Goal: Find specific page/section: Find specific page/section

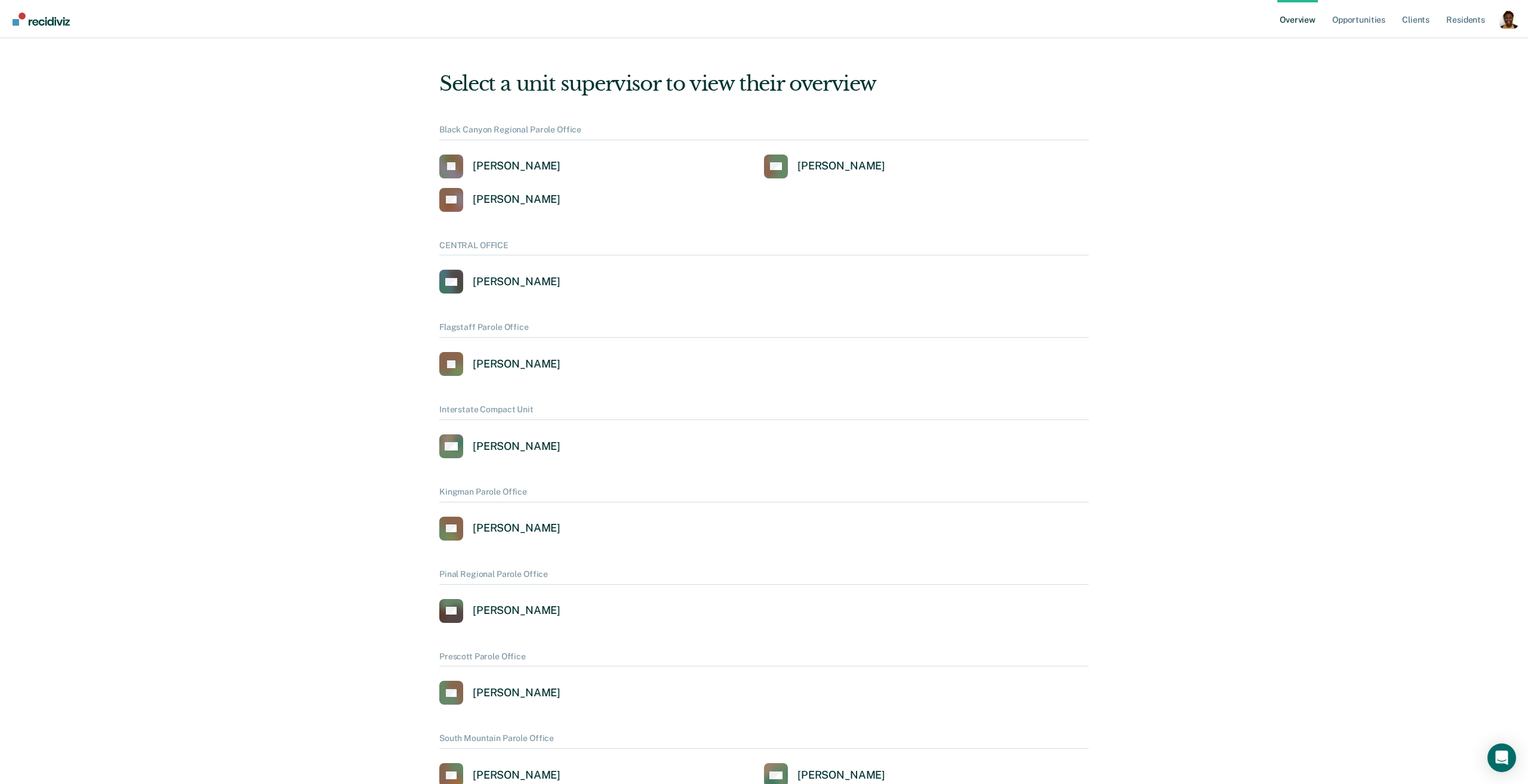
click at [1507, 26] on div "Profile dropdown button" at bounding box center [1509, 19] width 19 height 19
click at [1432, 52] on link "Profile" at bounding box center [1460, 55] width 77 height 10
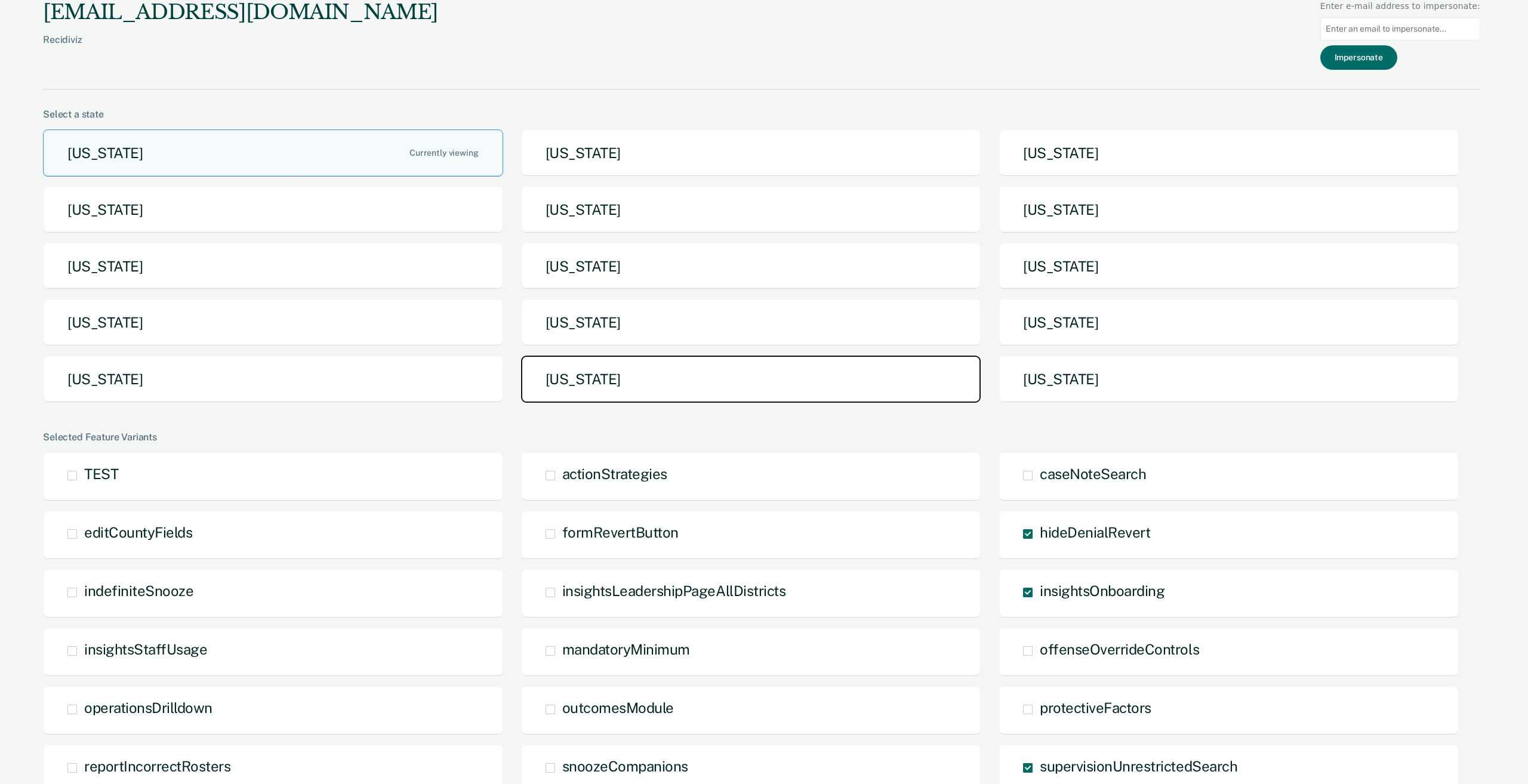
click at [845, 380] on button "[US_STATE]" at bounding box center [751, 380] width 460 height 47
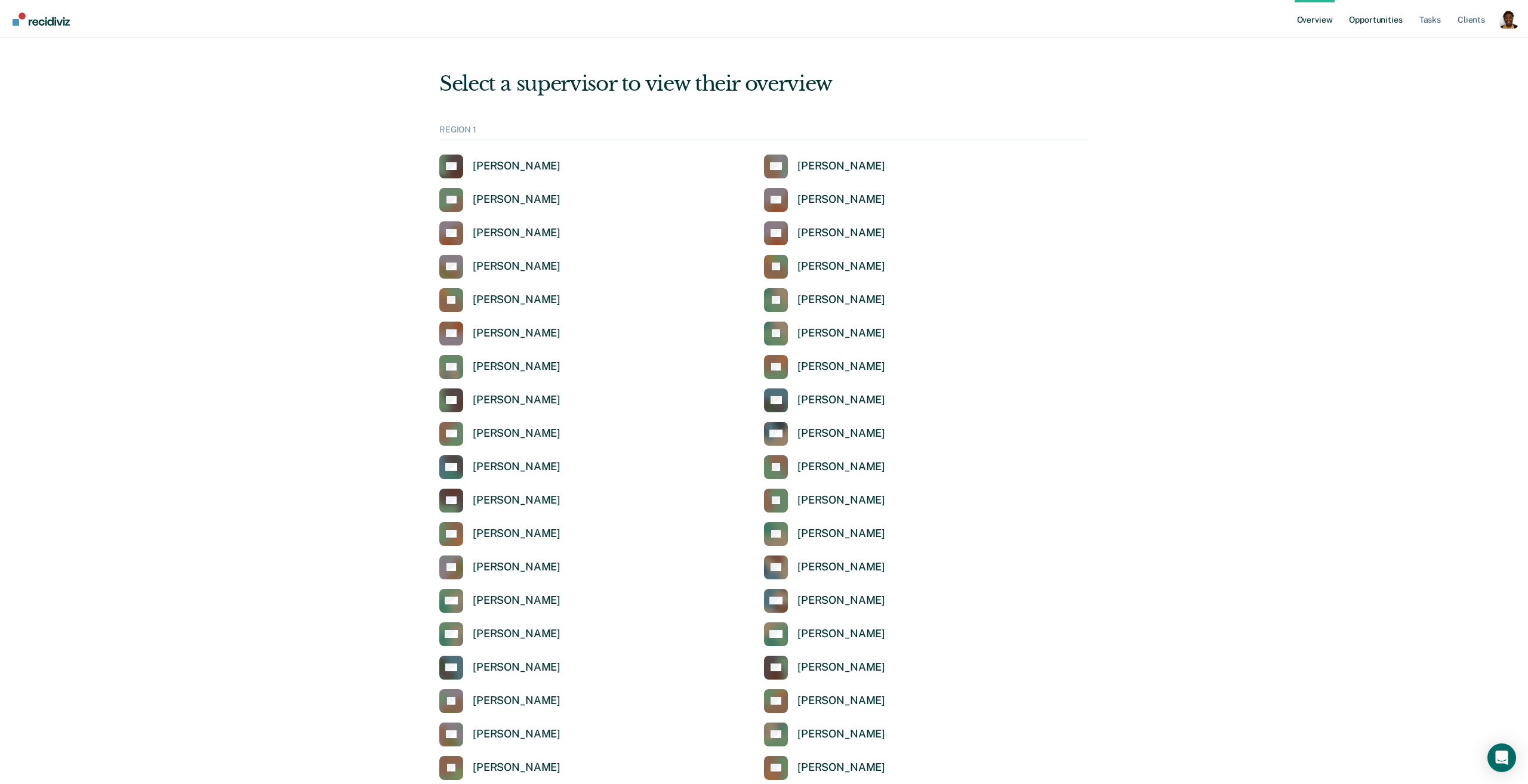
click at [1384, 17] on link "Opportunities" at bounding box center [1375, 19] width 58 height 38
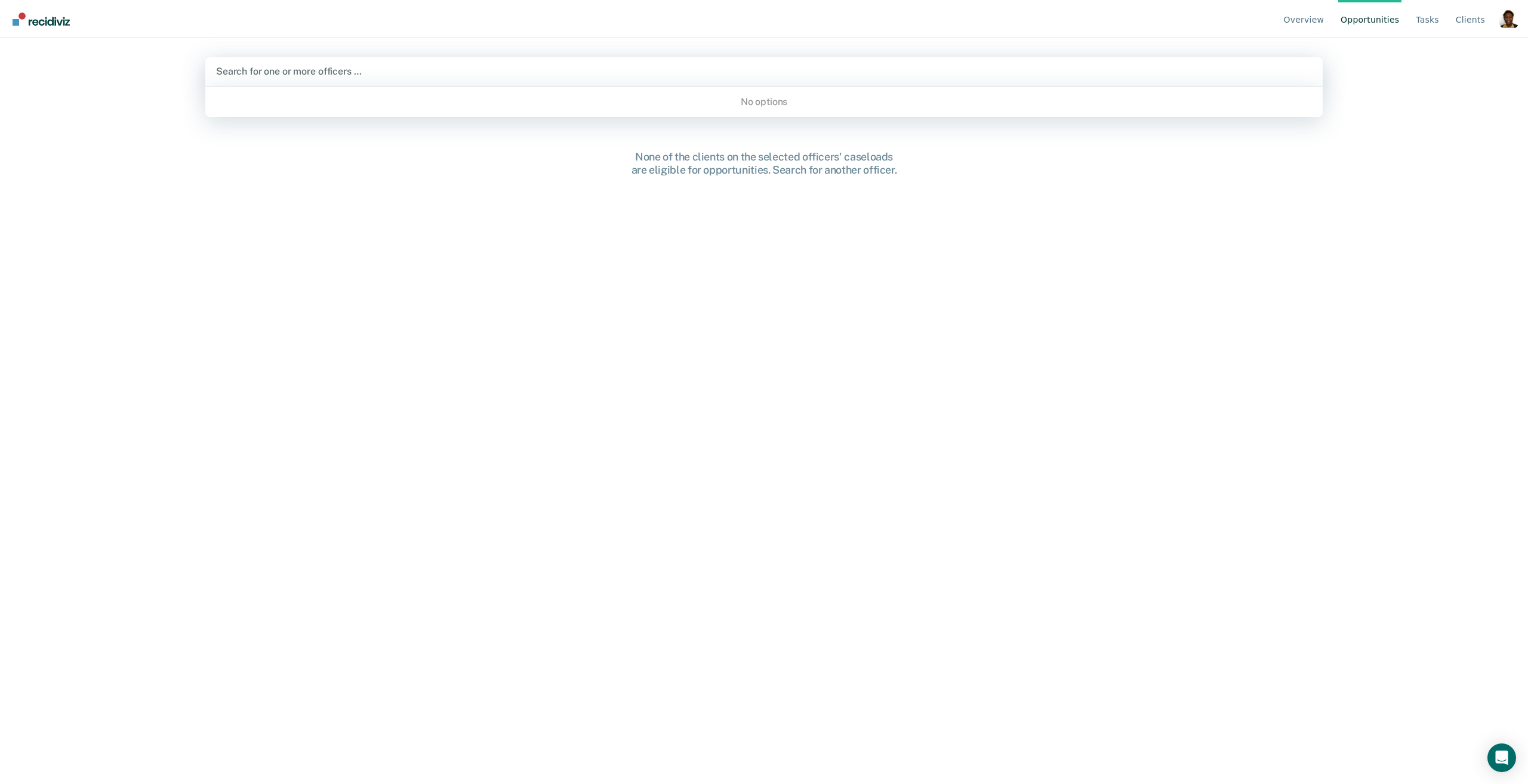
click at [406, 72] on div at bounding box center [764, 71] width 1095 height 14
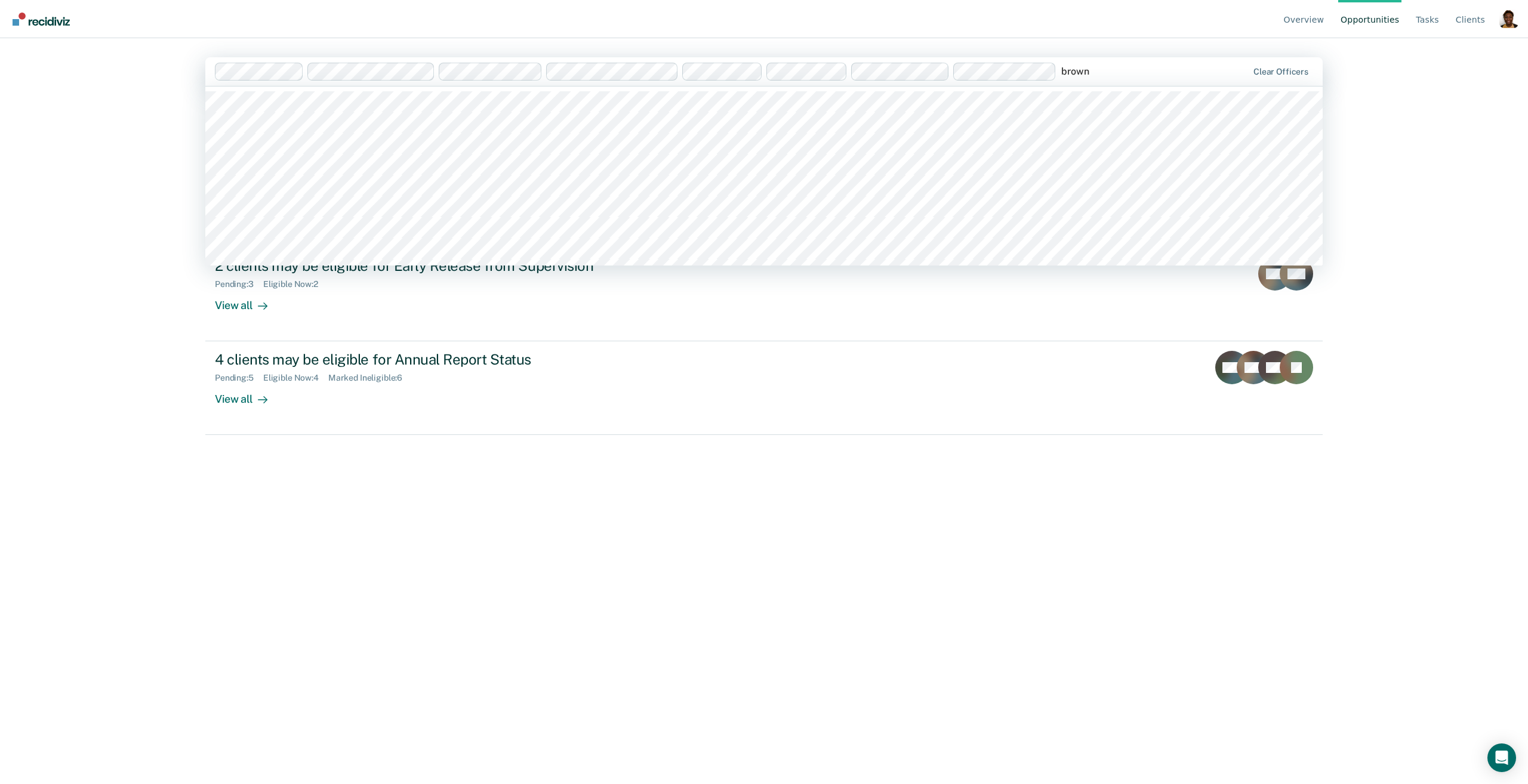
type input "brown"
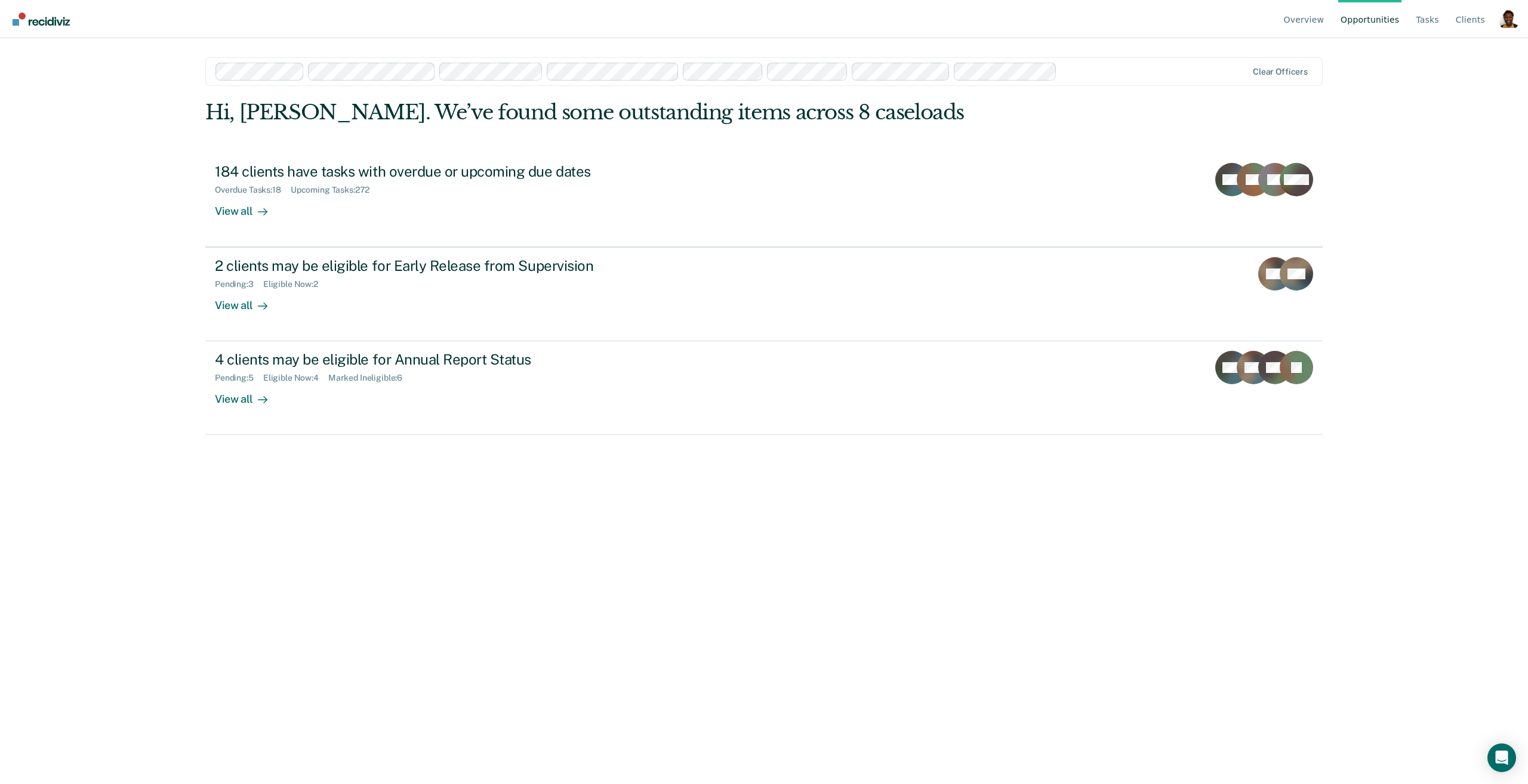
click at [1113, 42] on main "Clear officers Hi, Claycia. We’ve found some outstanding items across 8 caseloa…" at bounding box center [764, 397] width 1146 height 717
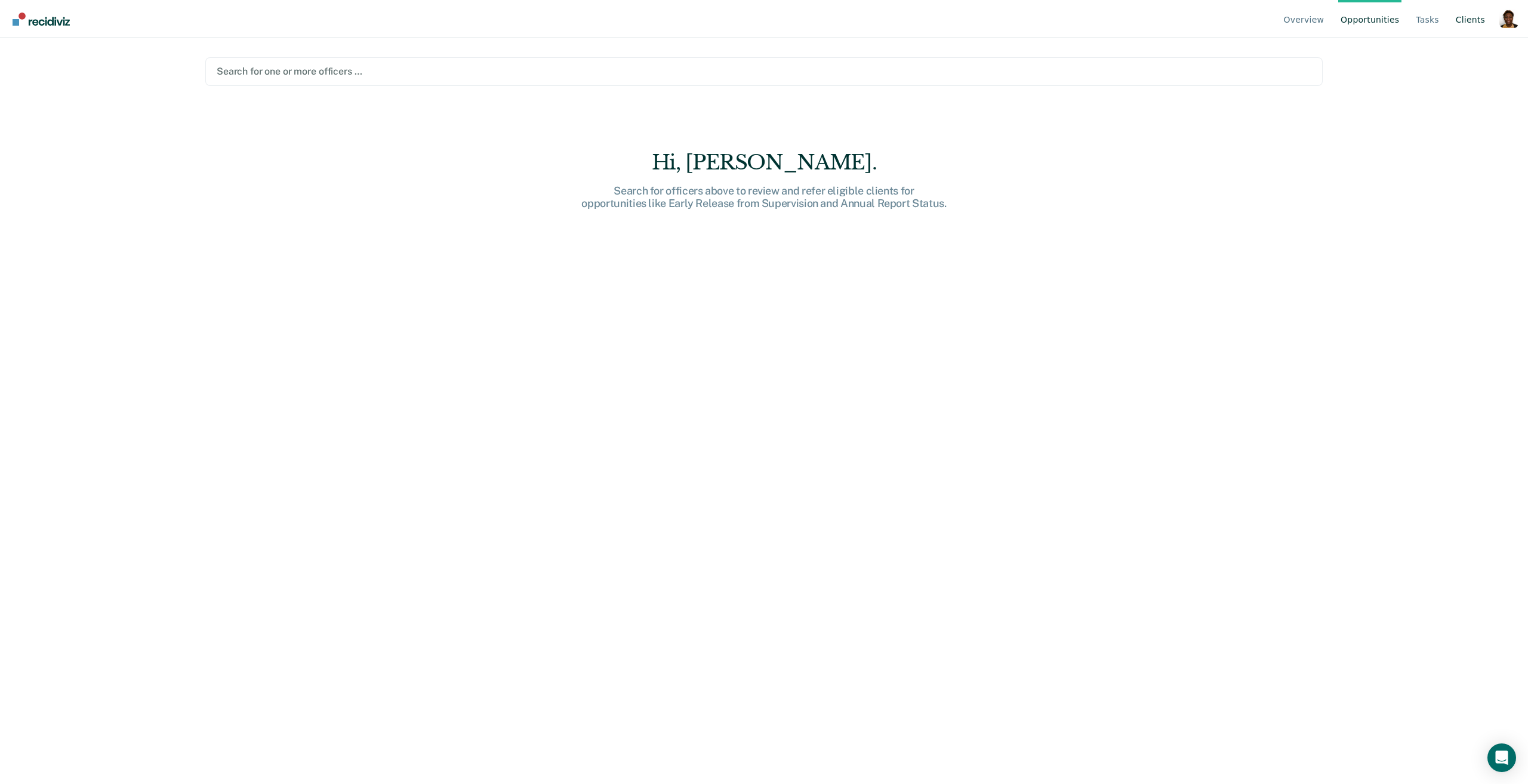
click at [1465, 26] on link "Client s" at bounding box center [1470, 19] width 34 height 38
click at [915, 79] on div "Search for one or more officers …" at bounding box center [764, 71] width 1117 height 29
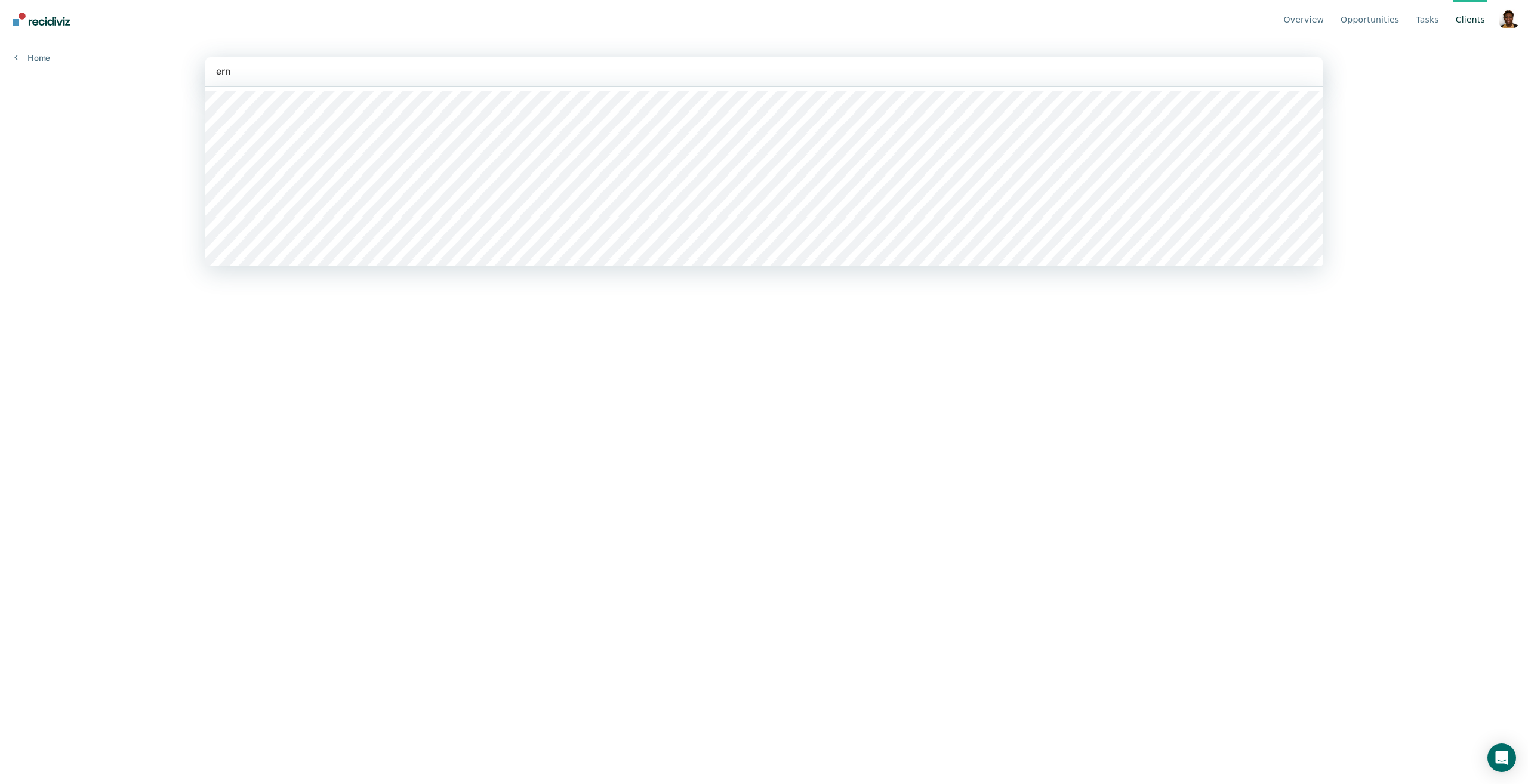
type input "erne"
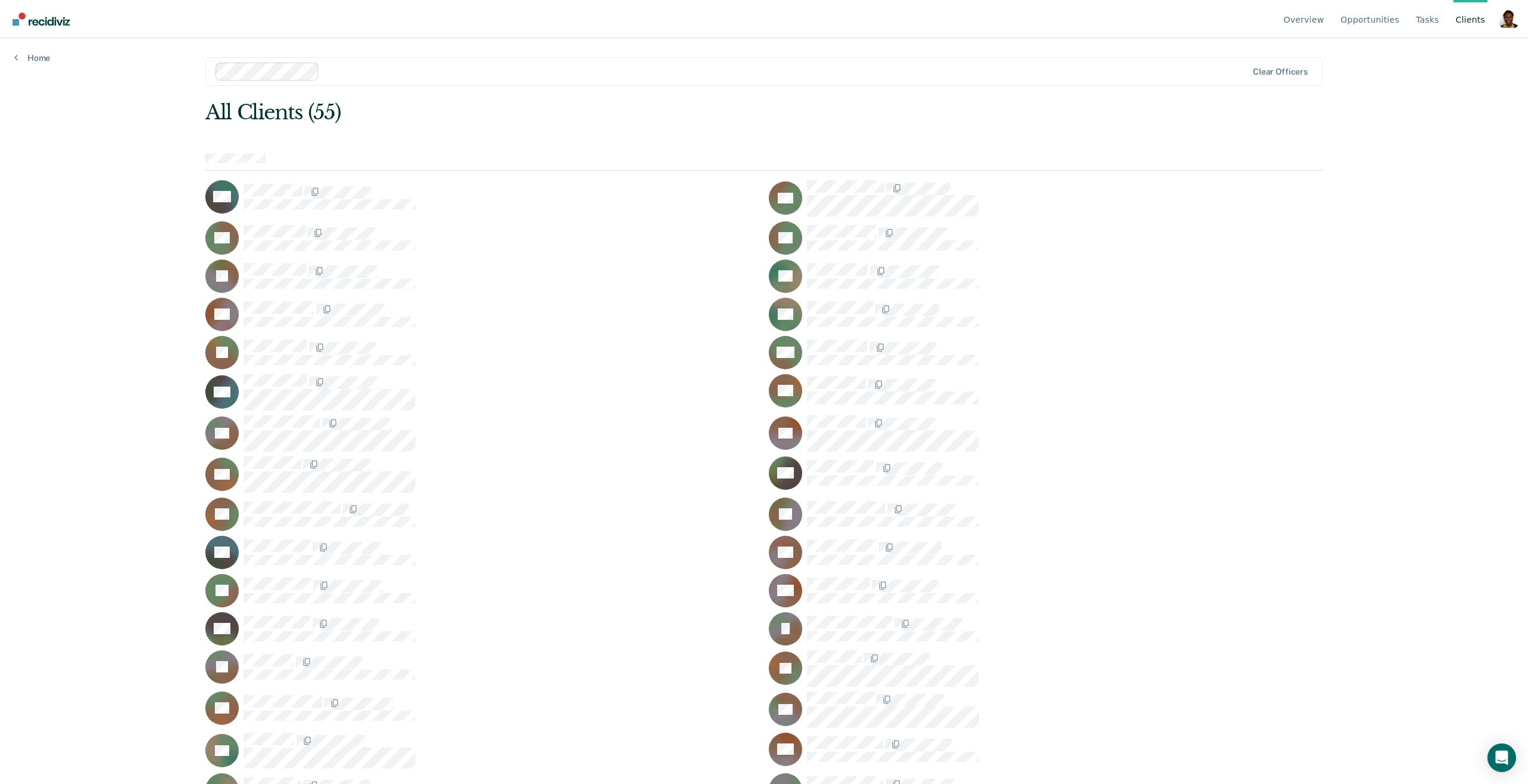
click at [392, 70] on div at bounding box center [785, 71] width 923 height 14
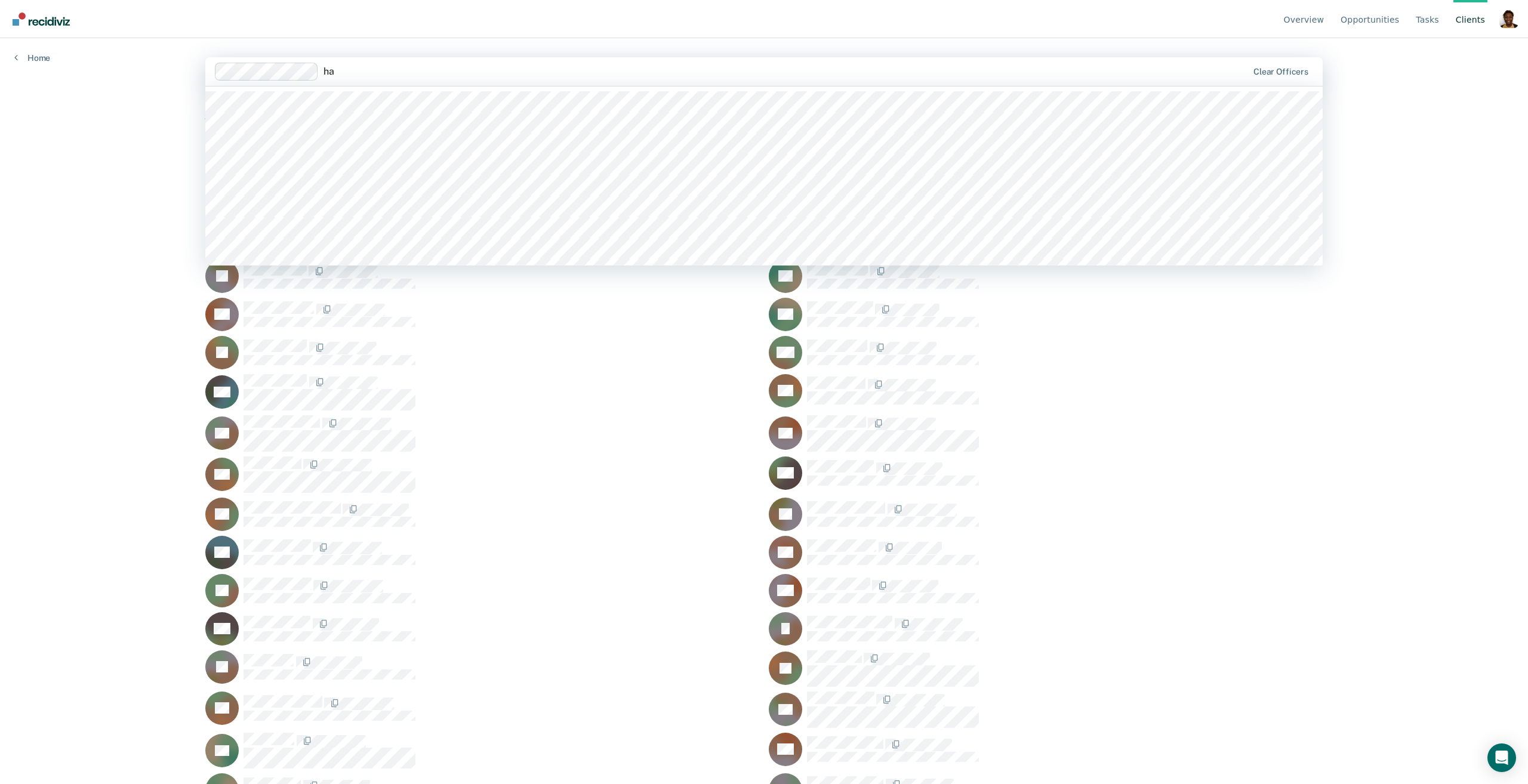
type input "h"
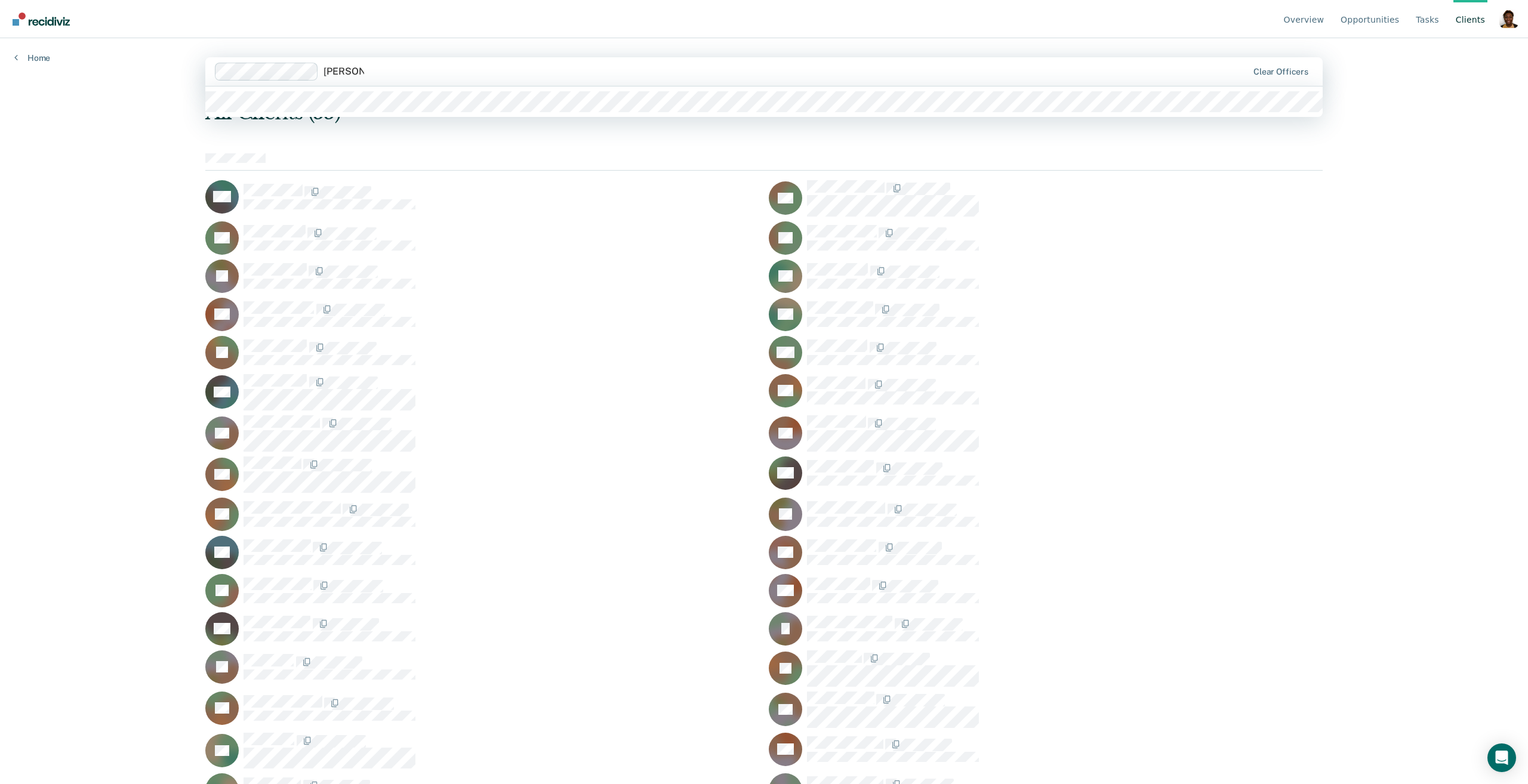
type input "alexandra"
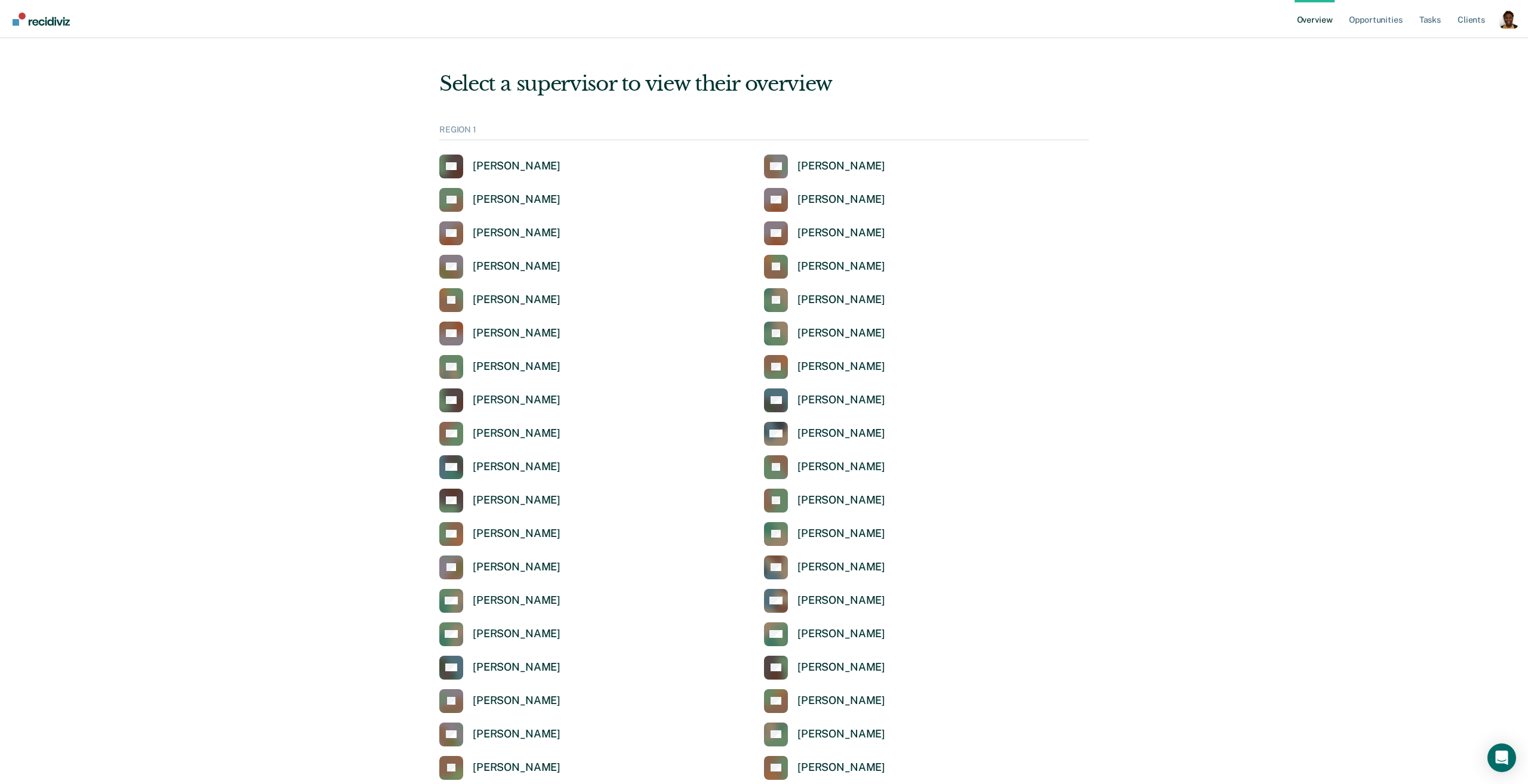
click at [1502, 27] on div "Profile dropdown button" at bounding box center [1509, 19] width 19 height 19
click at [1422, 48] on button "Profile" at bounding box center [1460, 55] width 115 height 19
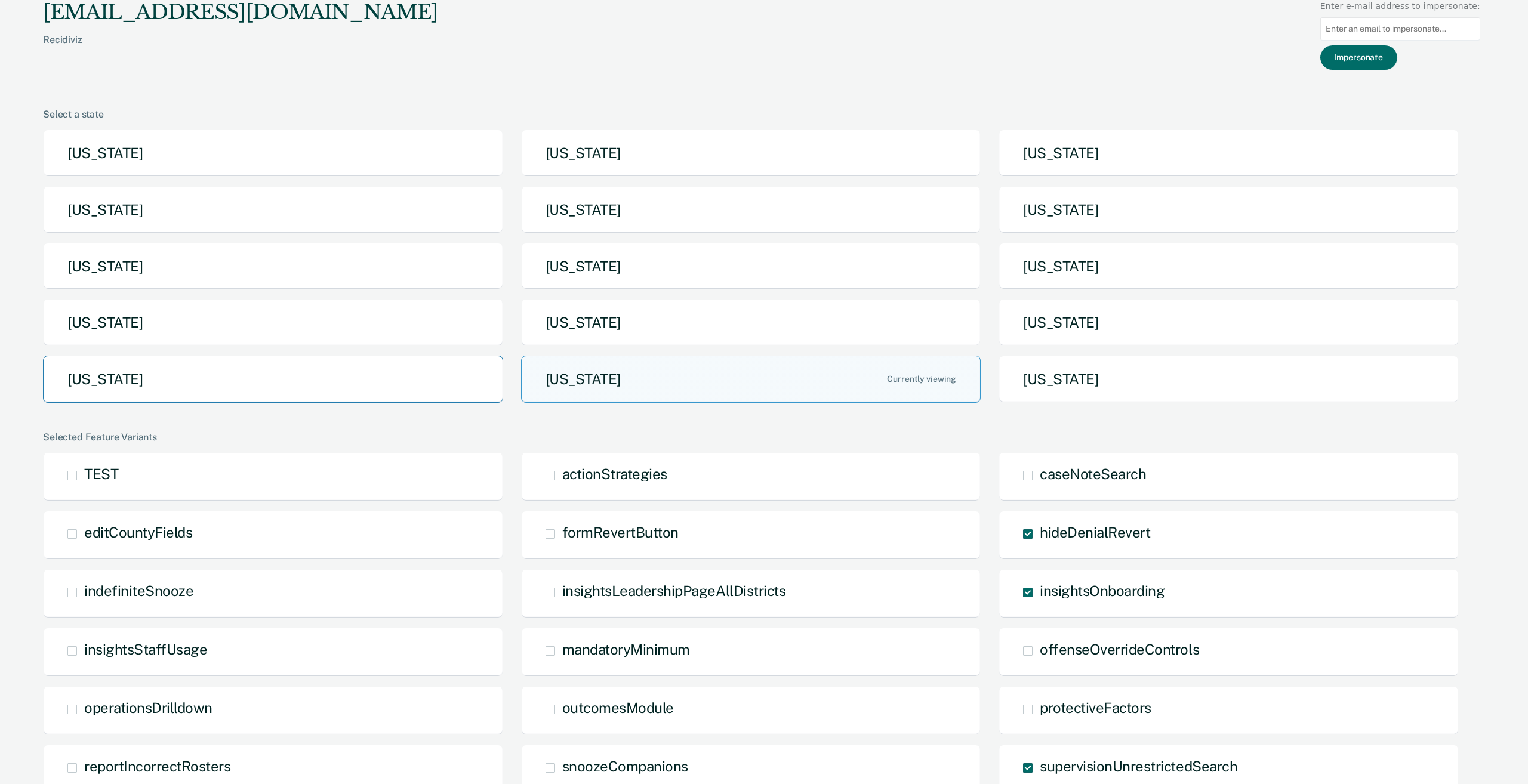
scroll to position [643, 0]
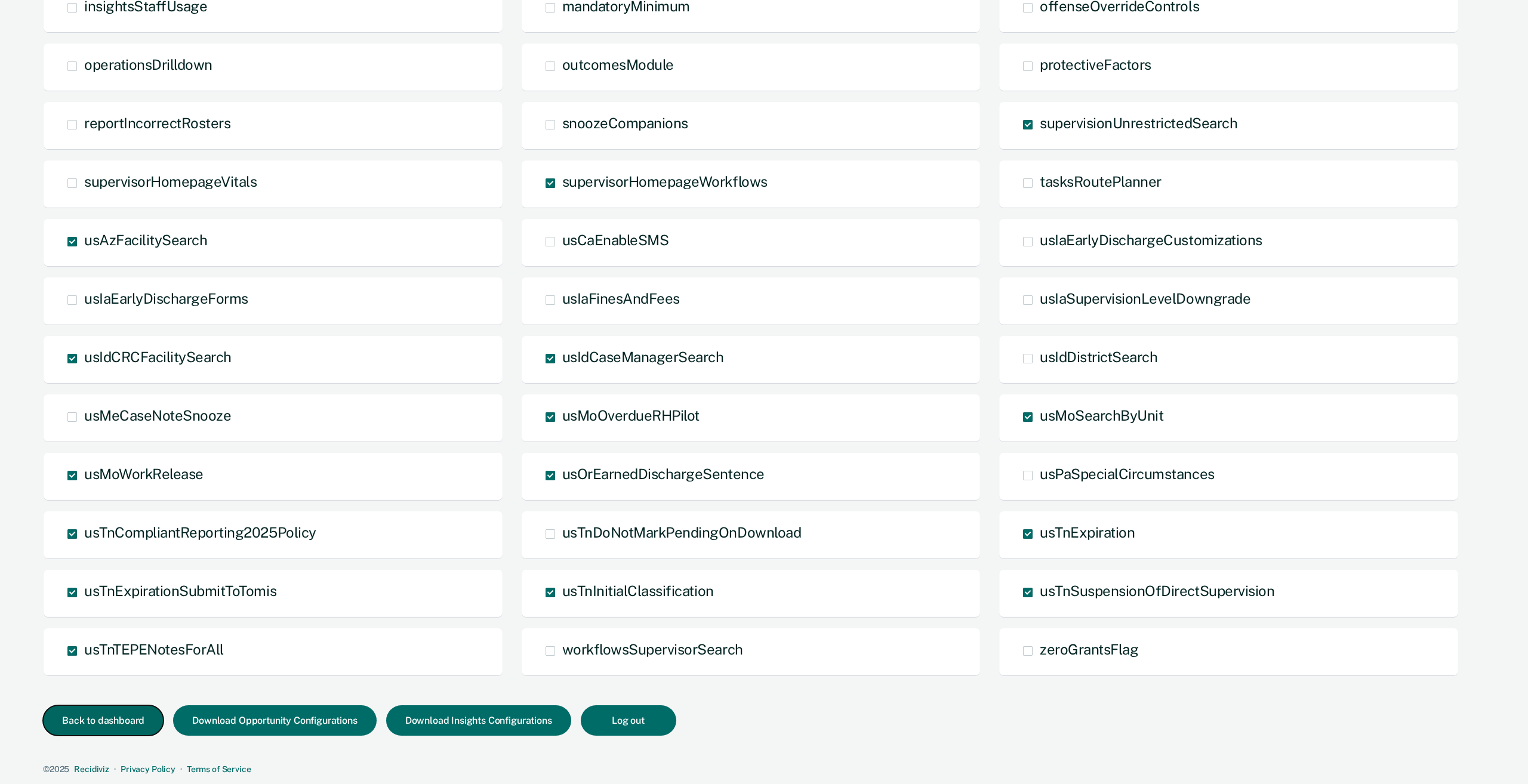
click at [76, 716] on button "Back to dashboard" at bounding box center [103, 721] width 121 height 31
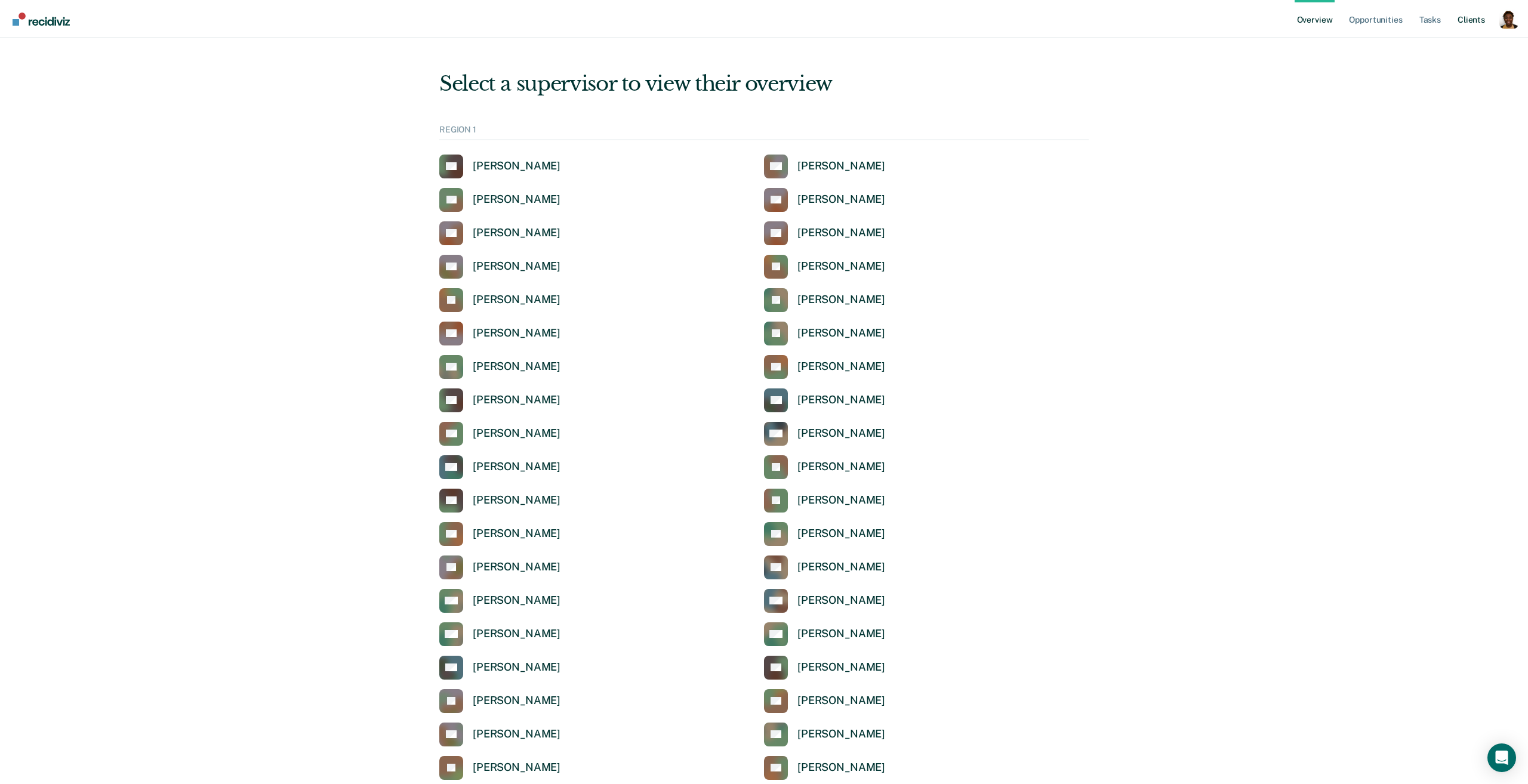
click at [1471, 27] on link "Client s" at bounding box center [1471, 19] width 33 height 38
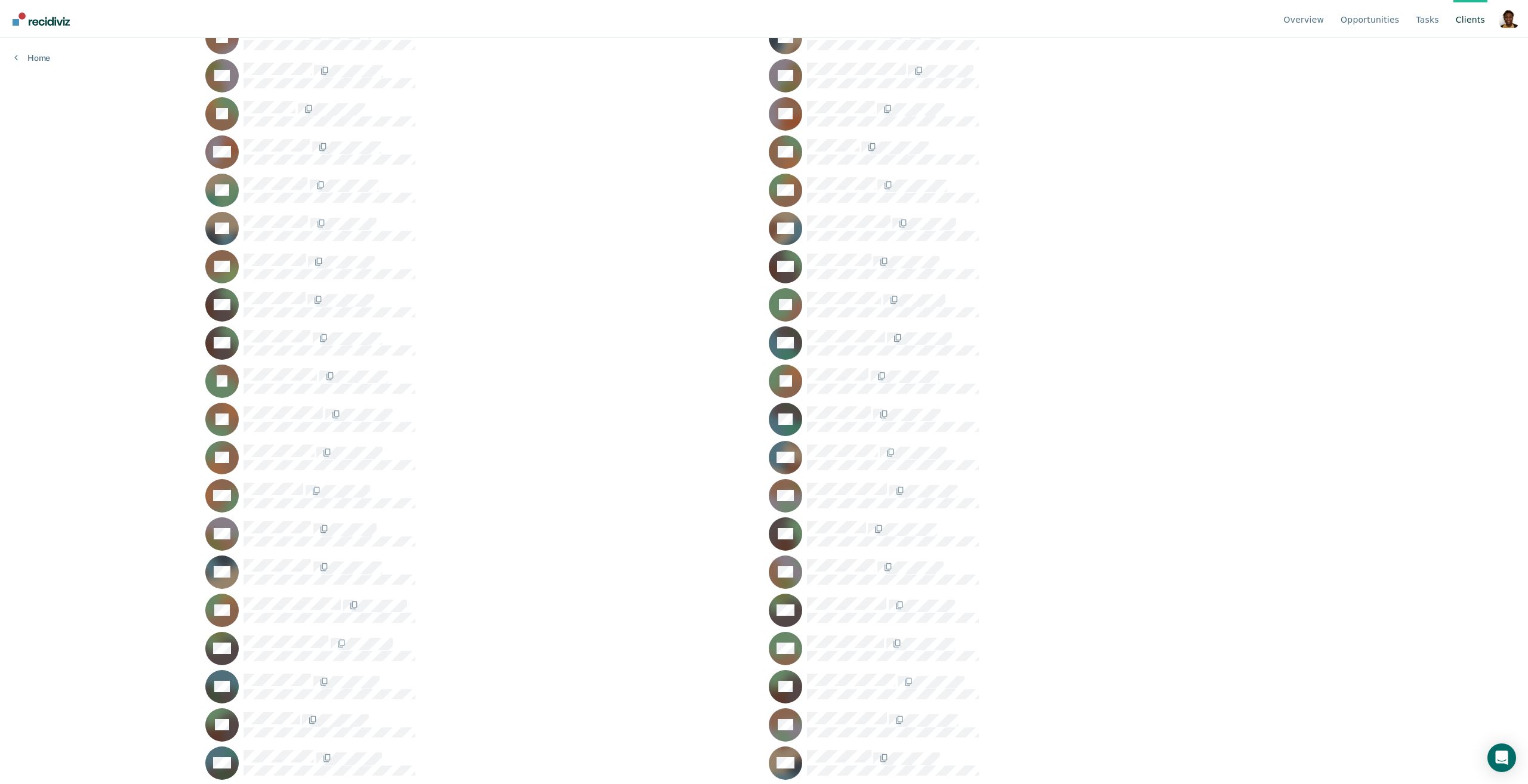
scroll to position [133, 0]
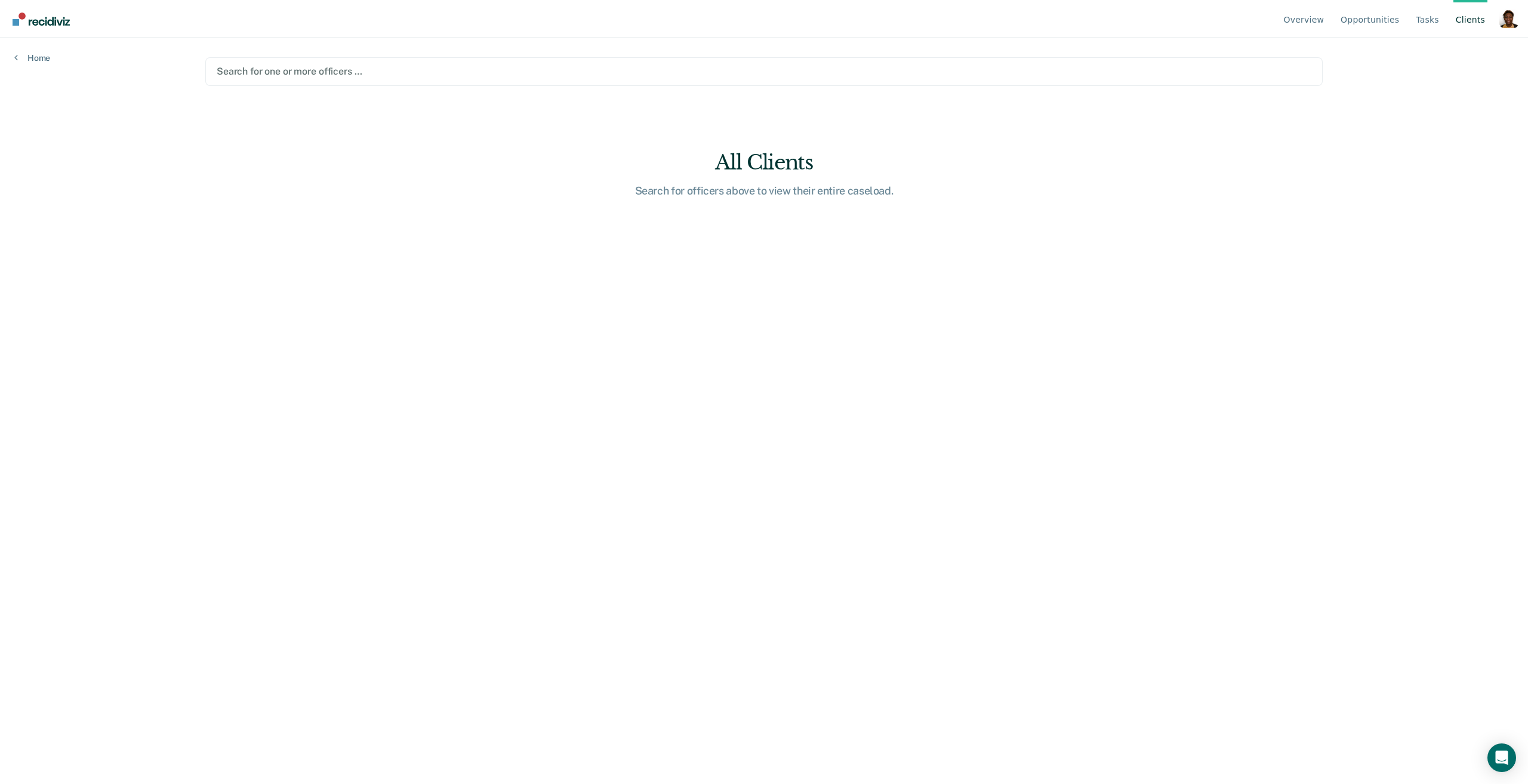
click at [1054, 56] on main "Search for one or more officers … All Clients Search for officers above to view…" at bounding box center [764, 397] width 1146 height 717
click at [1014, 79] on div "Search for one or more officers …" at bounding box center [764, 71] width 1117 height 29
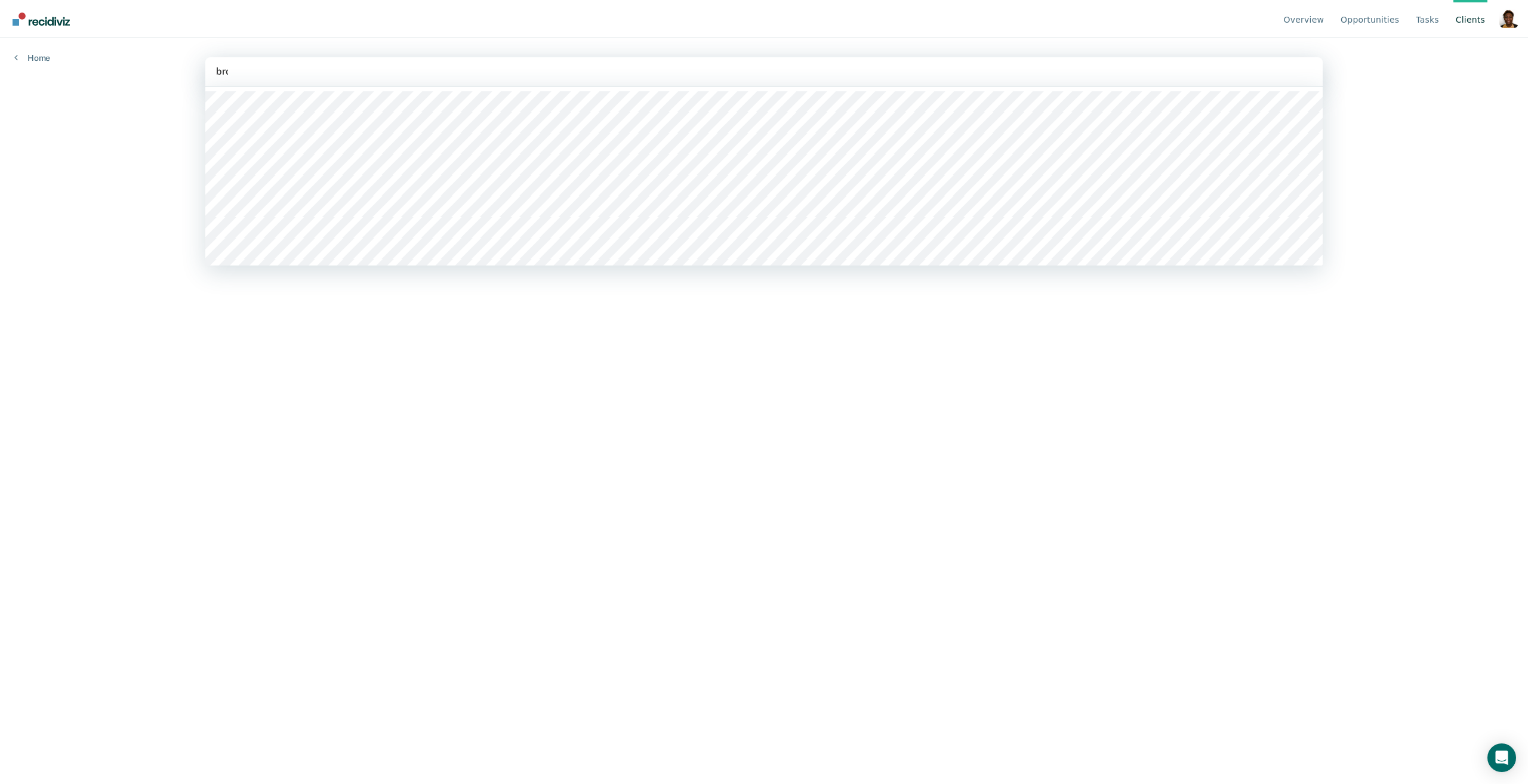
type input "brou"
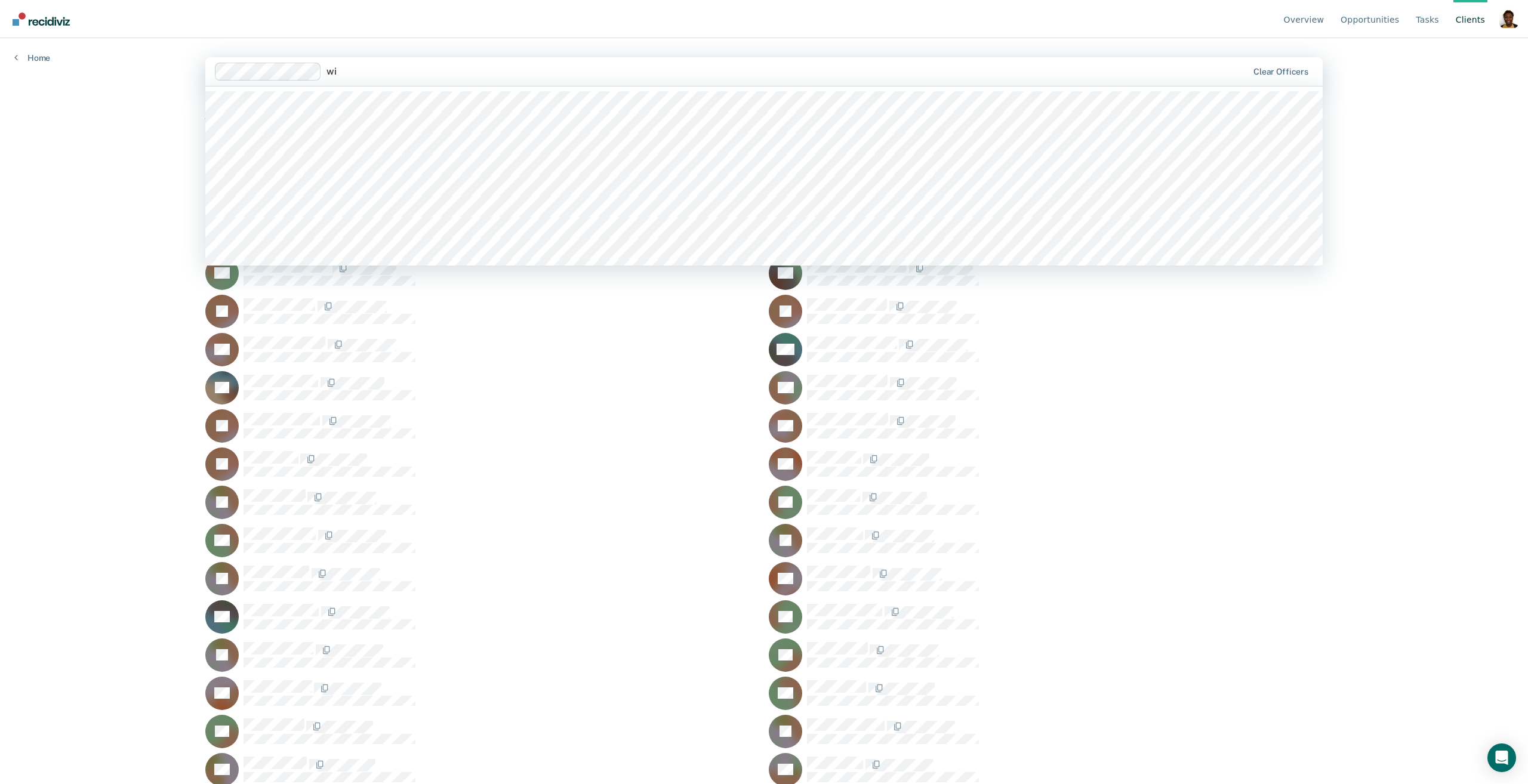
type input "w"
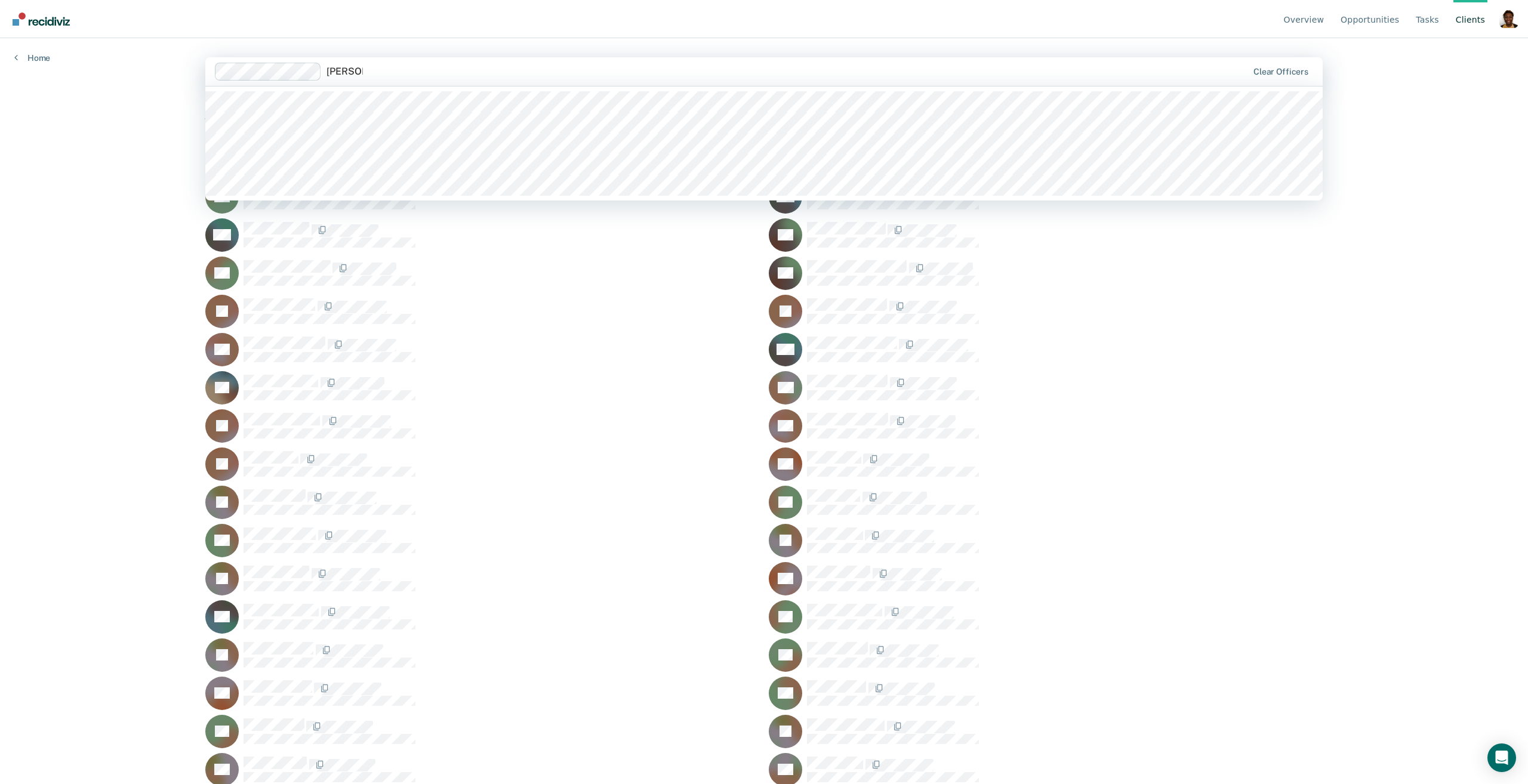
type input "[PERSON_NAME]"
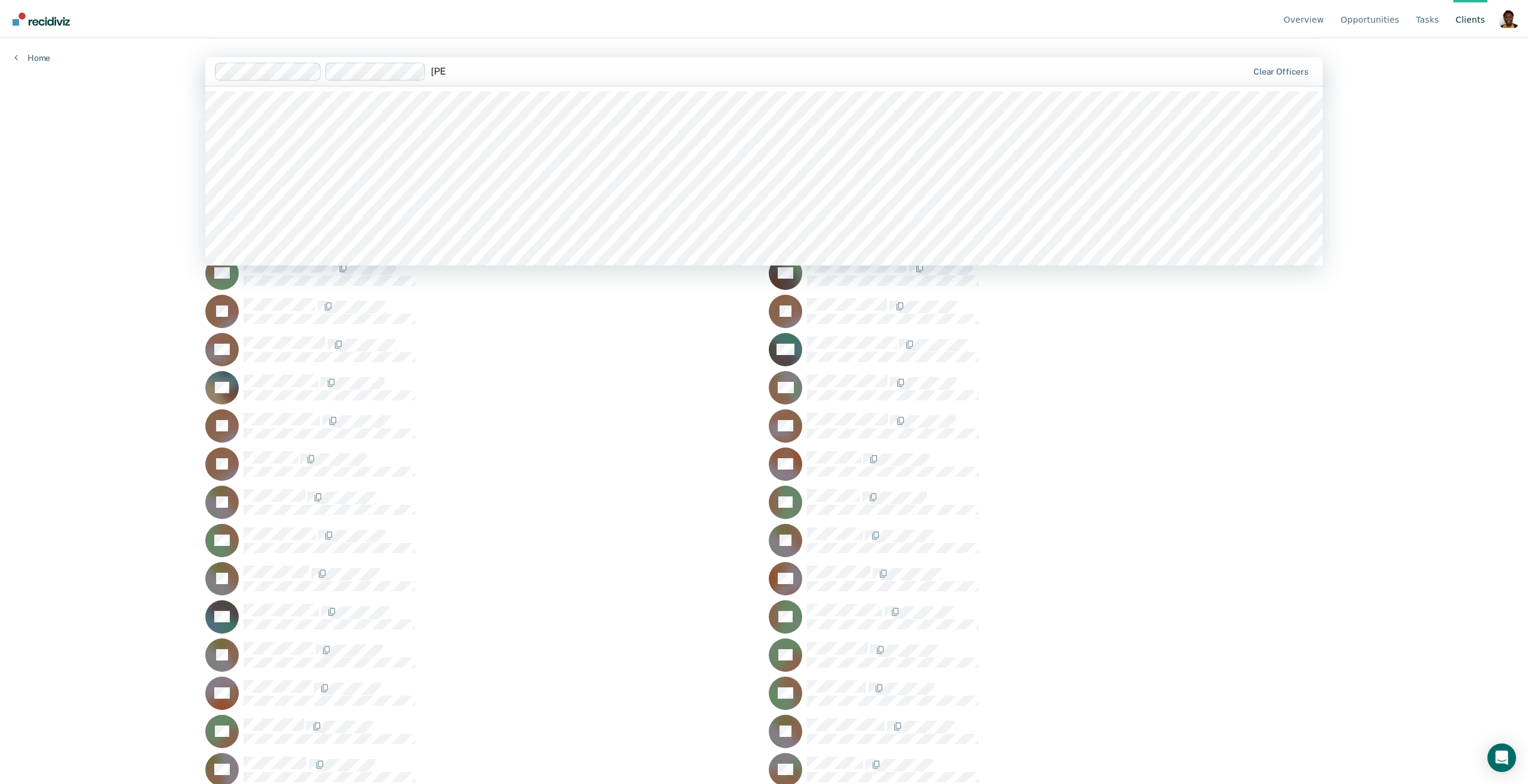
type input "[PERSON_NAME]"
click at [595, 78] on div at bounding box center [732, 71] width 1034 height 18
type input "p"
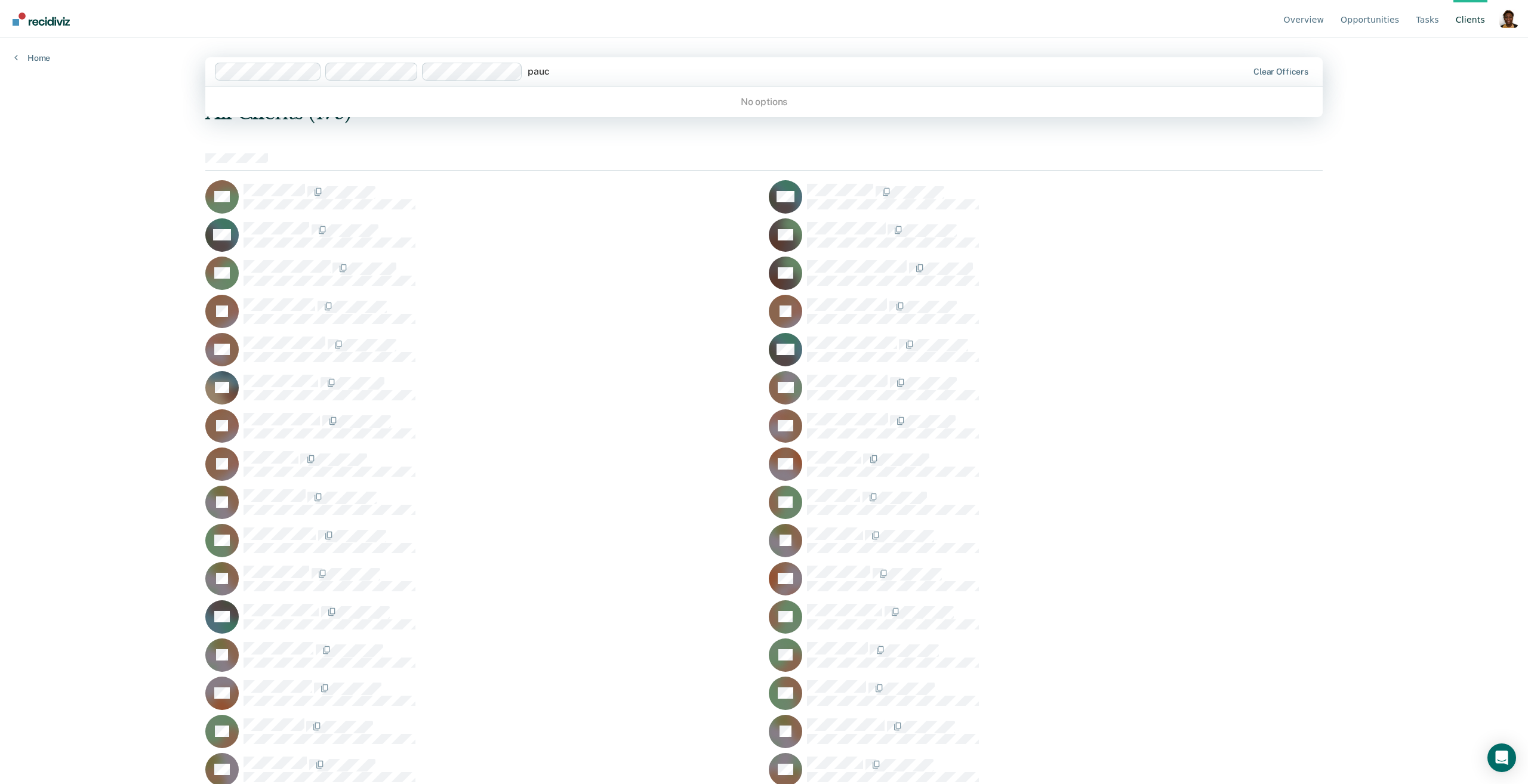
type input "pauce"
